Goal: Transaction & Acquisition: Book appointment/travel/reservation

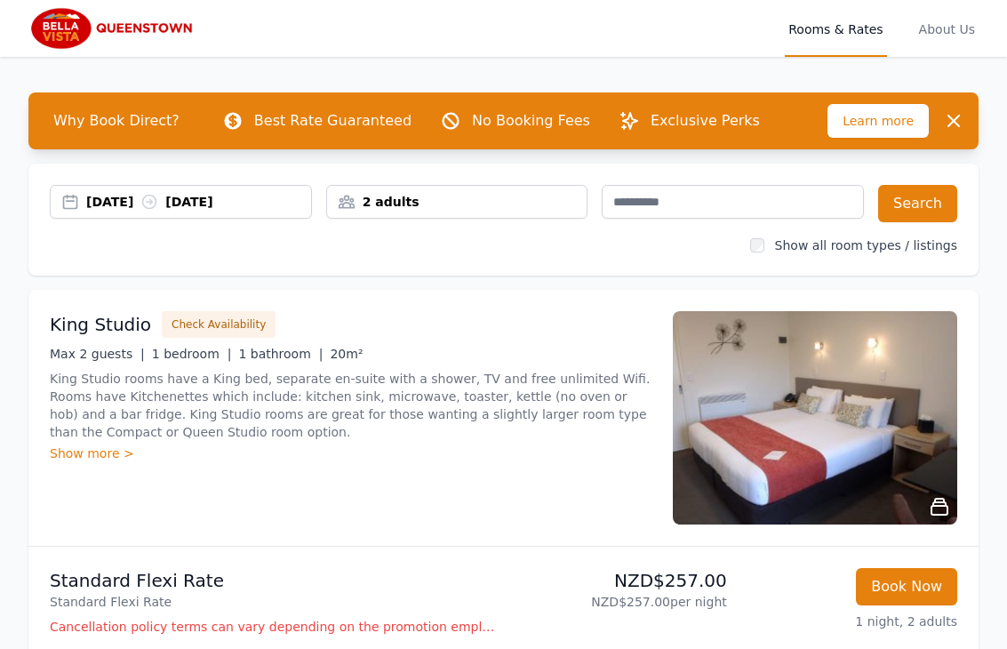
click at [506, 205] on div "2 adults" at bounding box center [457, 202] width 260 height 18
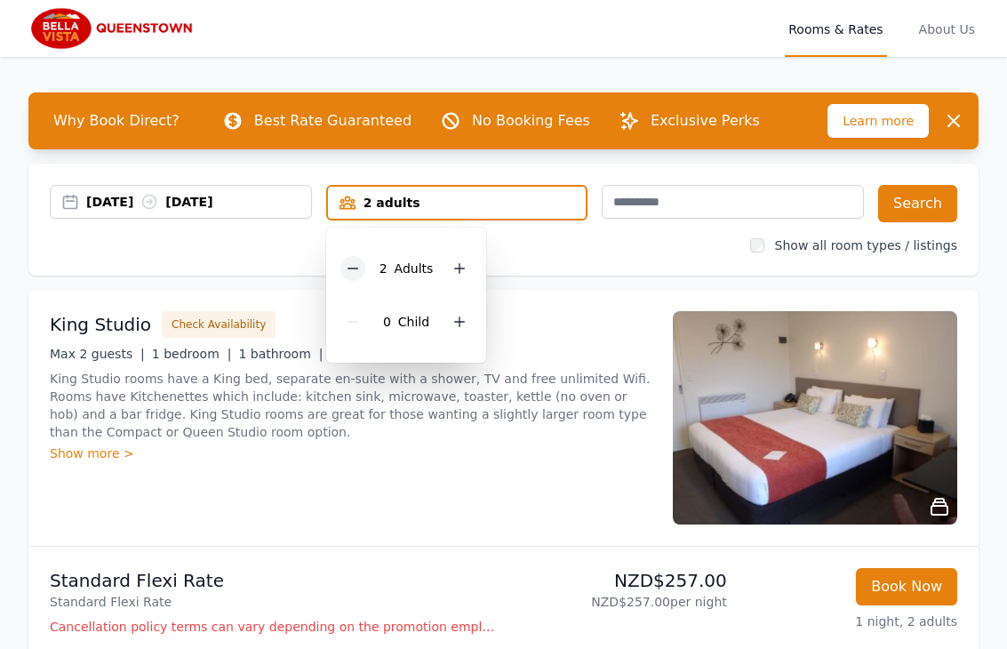
click at [350, 267] on icon at bounding box center [353, 268] width 14 height 14
click at [522, 252] on div "Show all room types / listings" at bounding box center [504, 245] width 908 height 18
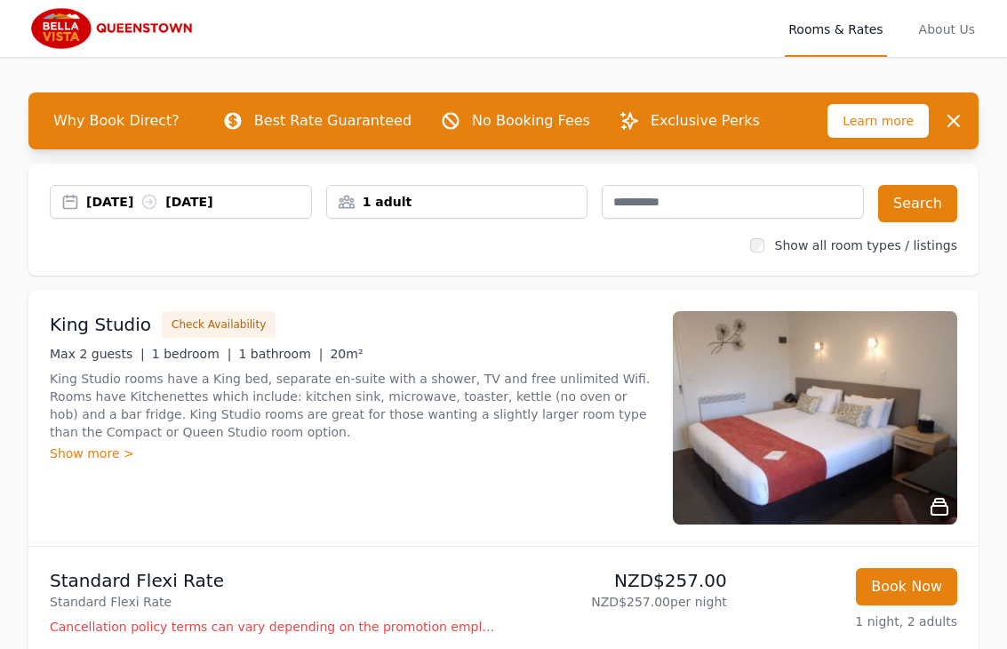
click at [246, 206] on div "[DATE] [DATE]" at bounding box center [198, 202] width 225 height 18
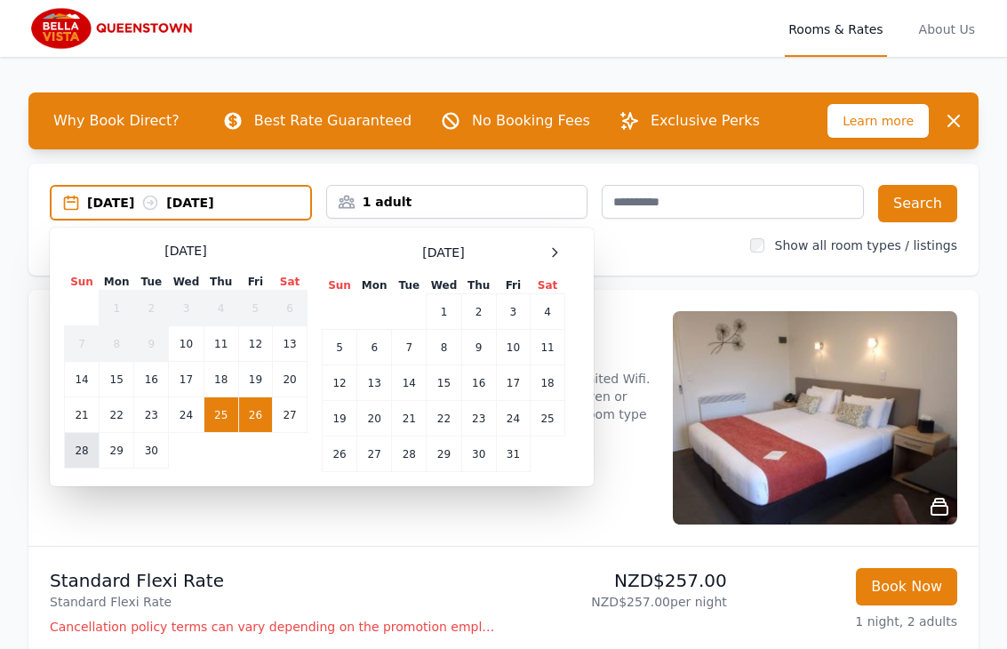
click at [77, 460] on td "28" at bounding box center [82, 451] width 35 height 36
click at [228, 407] on td "25" at bounding box center [221, 415] width 35 height 36
click at [67, 457] on td "28" at bounding box center [82, 451] width 35 height 36
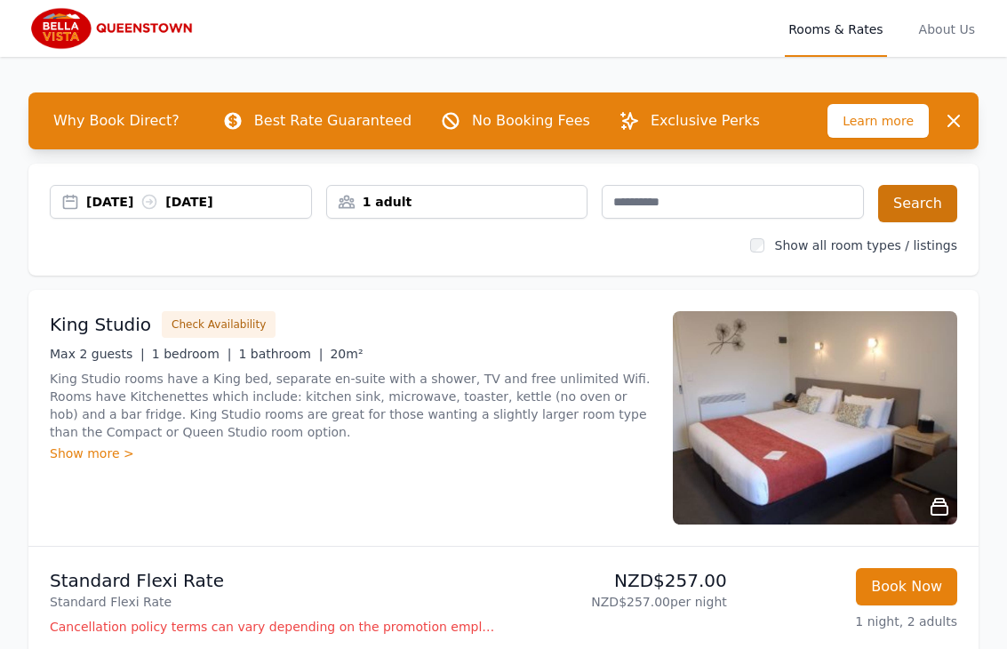
click at [913, 196] on button "Search" at bounding box center [917, 203] width 79 height 37
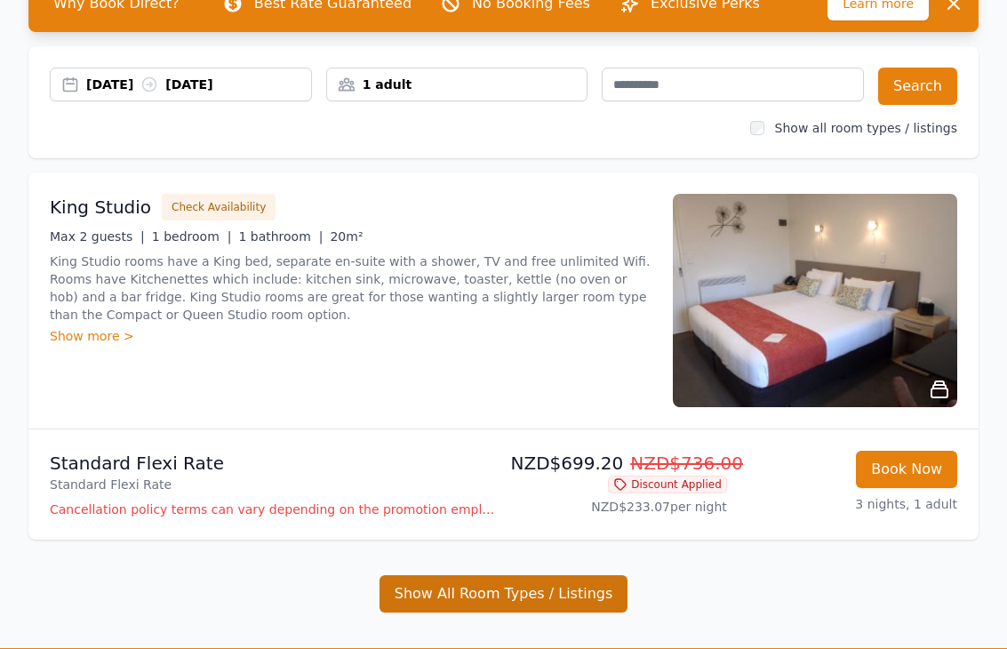
scroll to position [108, 0]
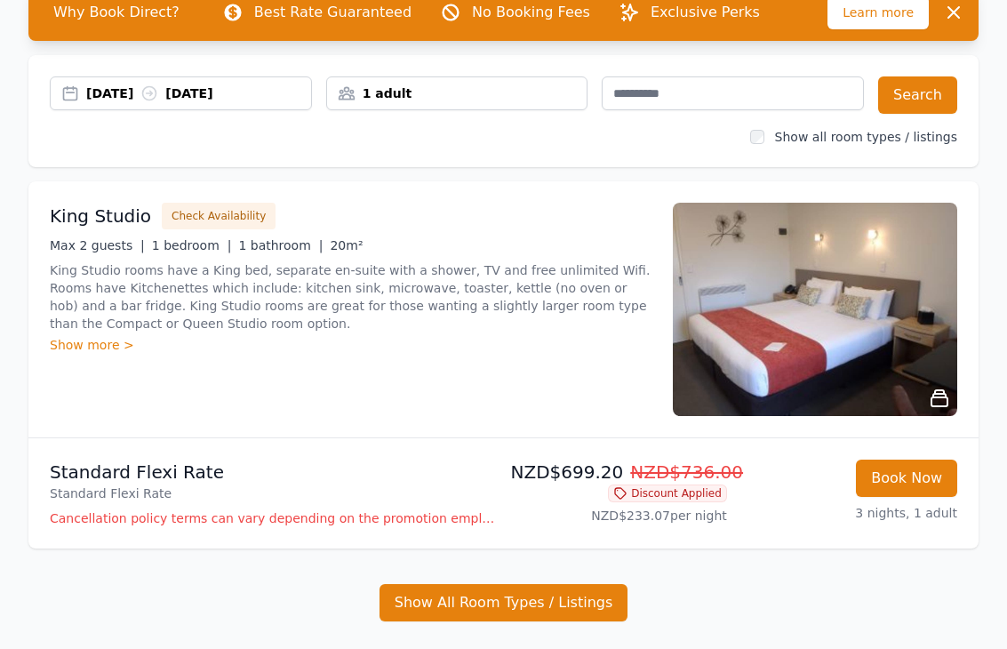
click at [624, 492] on icon at bounding box center [620, 493] width 14 height 14
click at [676, 493] on span "Discount Applied" at bounding box center [667, 494] width 119 height 18
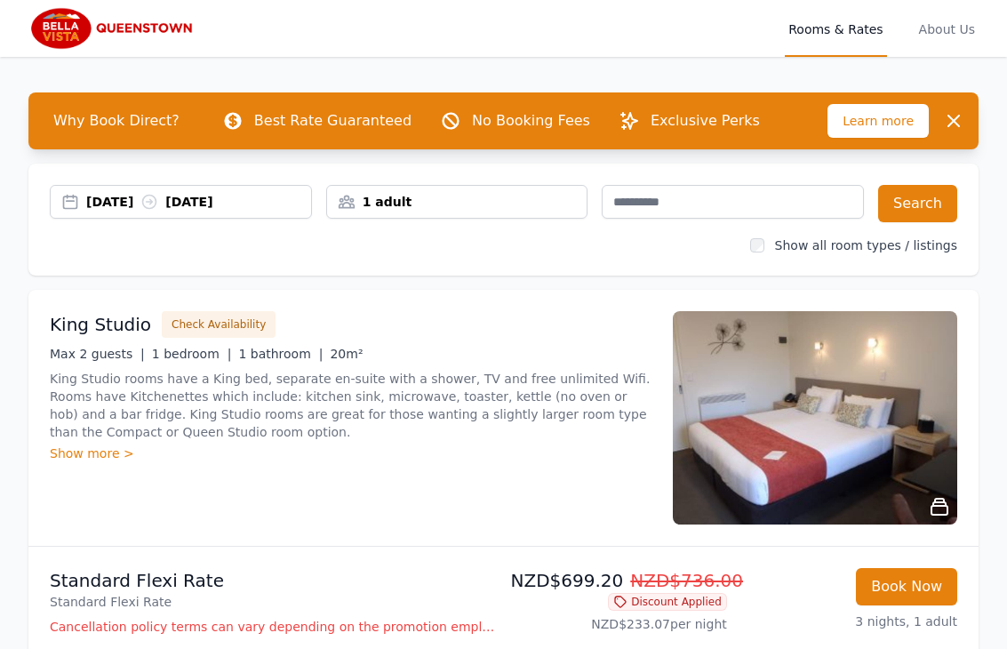
scroll to position [0, 0]
click at [409, 257] on div "[DATE] [DATE] 1 adult Search Show all room types / listings" at bounding box center [503, 220] width 950 height 112
click at [137, 197] on div "[DATE] [DATE]" at bounding box center [198, 202] width 225 height 18
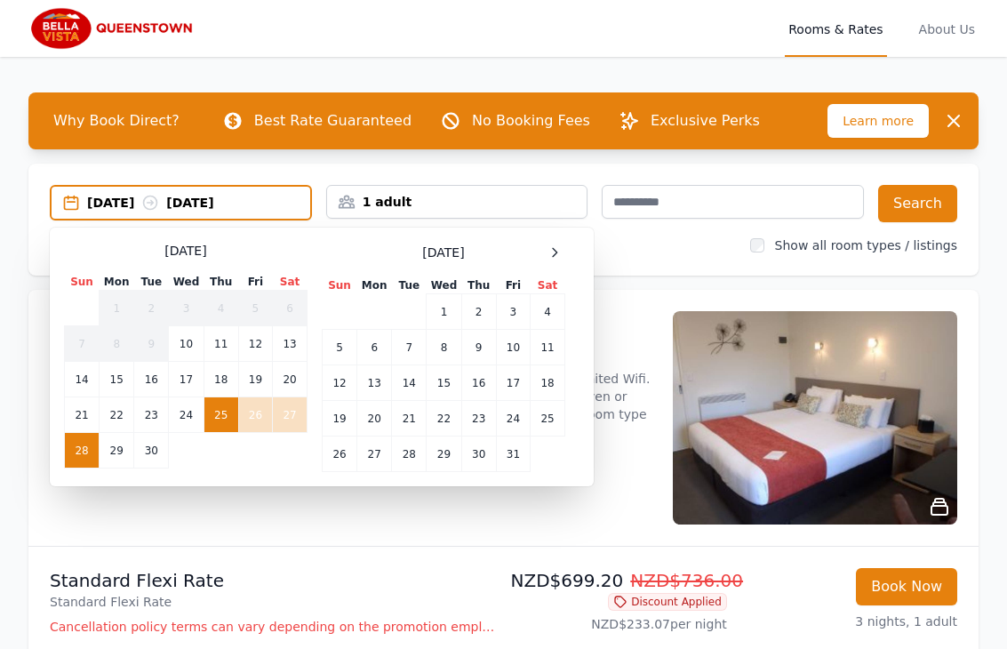
click at [210, 413] on td "25" at bounding box center [221, 415] width 35 height 36
click at [257, 421] on td "26" at bounding box center [255, 415] width 34 height 36
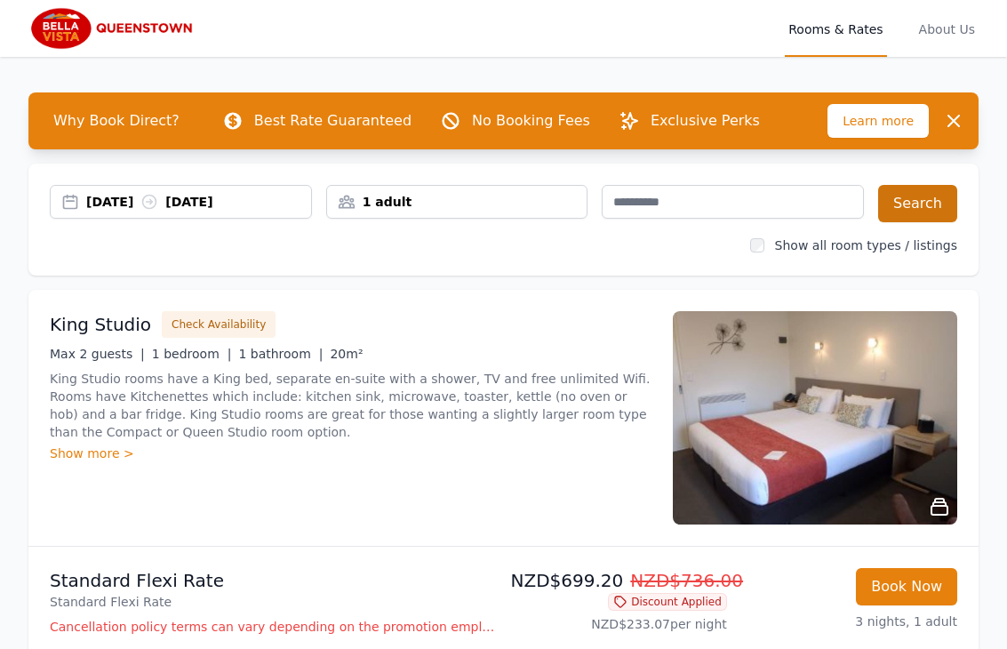
click at [897, 212] on button "Search" at bounding box center [917, 203] width 79 height 37
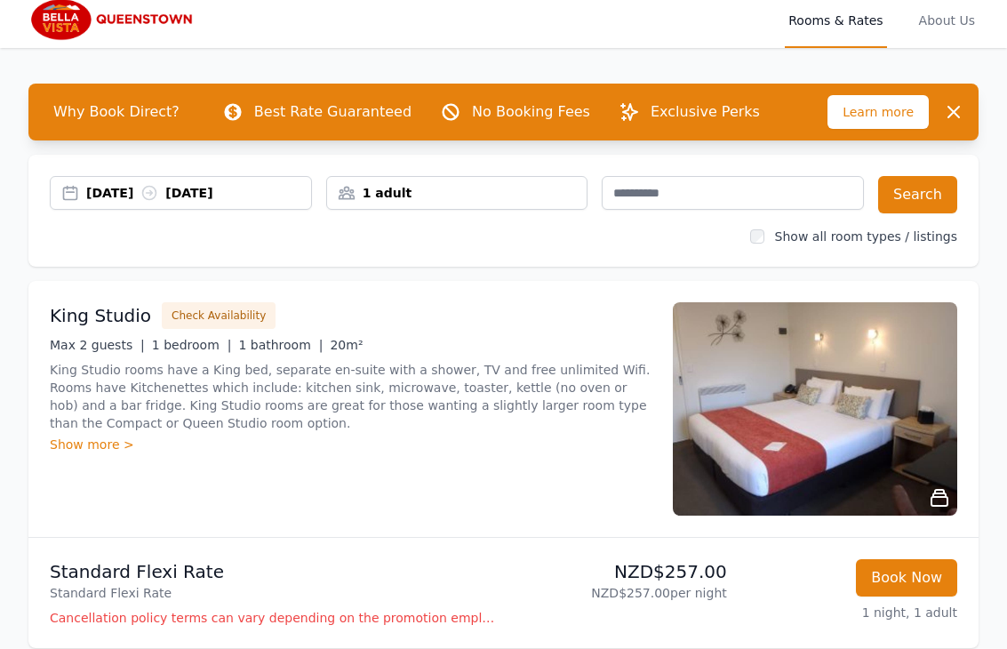
scroll to position [10, 0]
